Goal: Book appointment/travel/reservation

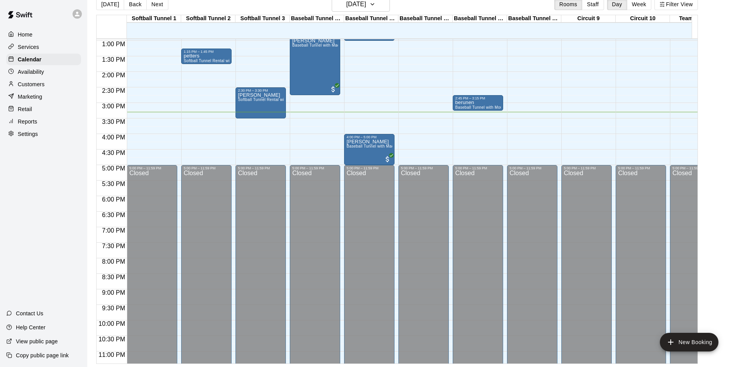
scroll to position [389, 0]
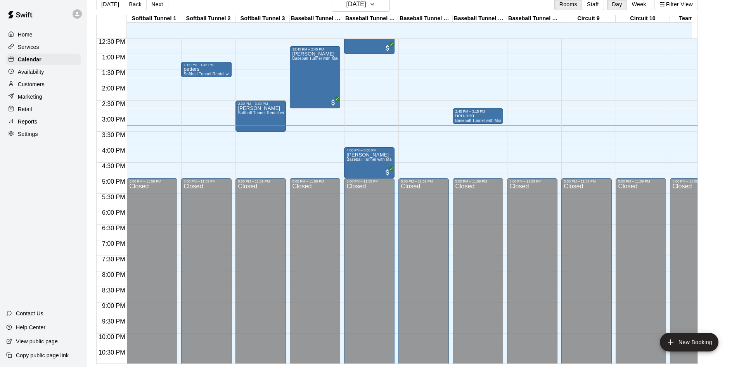
click at [216, 137] on div "12:00 AM – 10:00 AM Closed 10:30 AM – 11:15 AM [PERSON_NAME] Softball Tunnel Re…" at bounding box center [206, 22] width 50 height 745
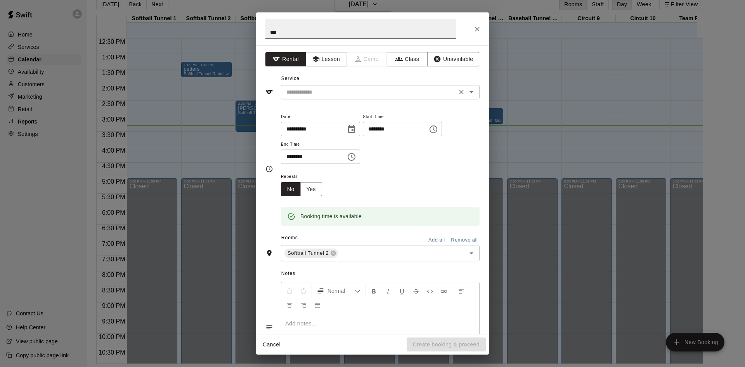
type input "***"
click at [339, 88] on input "text" at bounding box center [368, 92] width 171 height 10
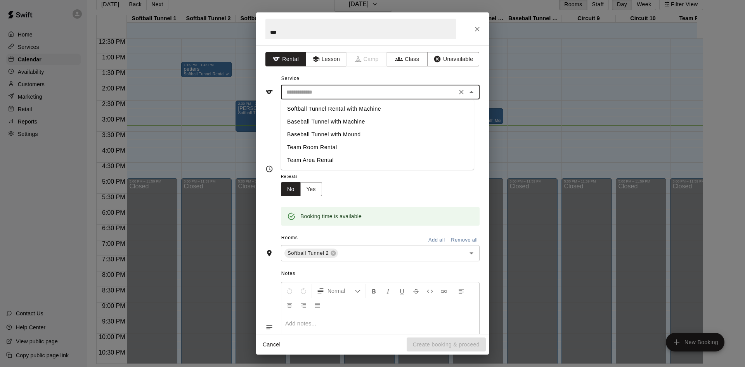
click at [353, 112] on li "Softball Tunnel Rental with Machine" at bounding box center [377, 108] width 193 height 13
type input "**********"
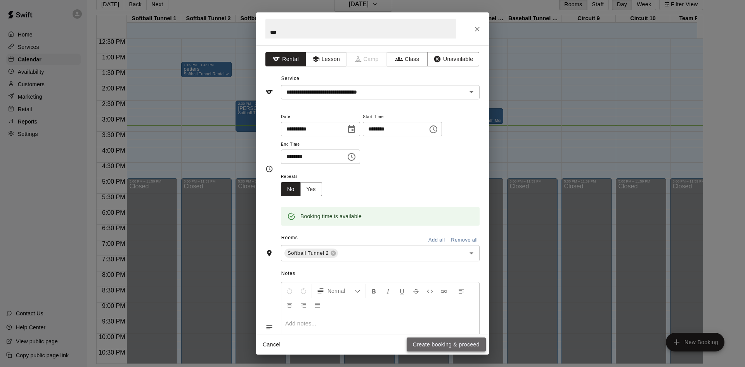
click at [466, 343] on button "Create booking & proceed" at bounding box center [446, 344] width 79 height 14
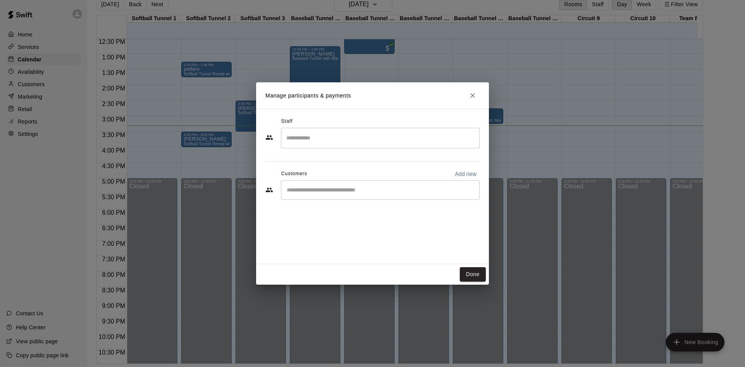
drag, startPoint x: 474, startPoint y: 277, endPoint x: 483, endPoint y: 283, distance: 11.2
click at [474, 277] on button "Done" at bounding box center [473, 274] width 26 height 14
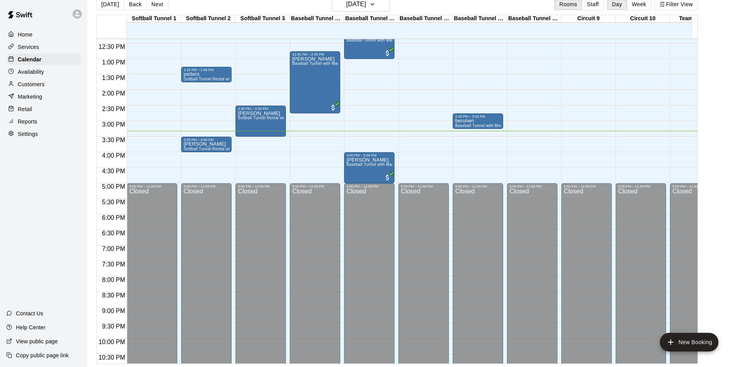
scroll to position [350, 0]
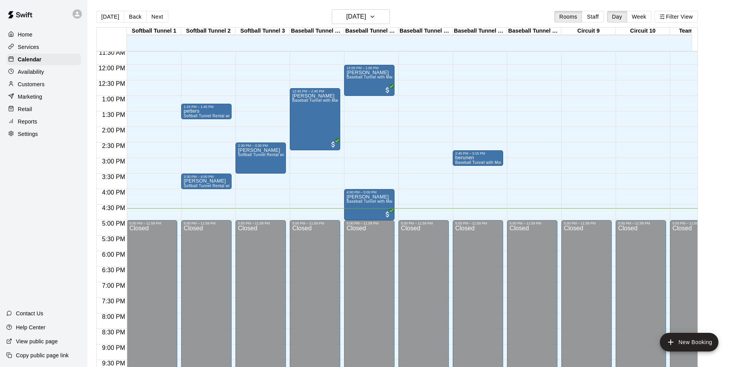
scroll to position [359, 0]
drag, startPoint x: 615, startPoint y: 144, endPoint x: 620, endPoint y: 168, distance: 24.5
click at [616, 144] on div "12:00 AM – 10:00 AM Closed 5:00 PM – 11:59 PM Closed" at bounding box center [641, 65] width 50 height 745
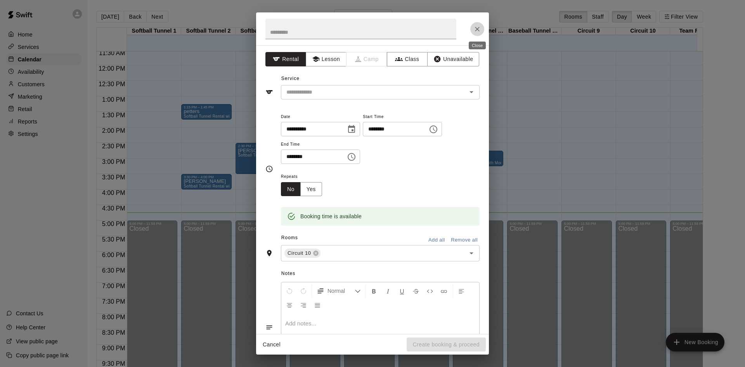
click at [482, 27] on button "Close" at bounding box center [477, 29] width 14 height 14
